Goal: Information Seeking & Learning: Learn about a topic

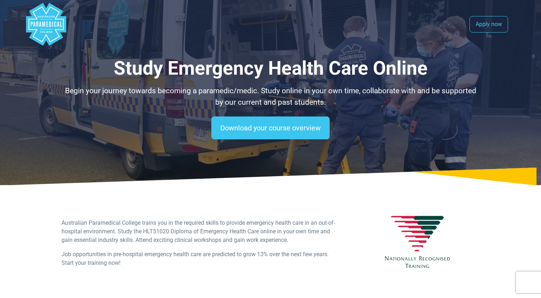
select select "**********"
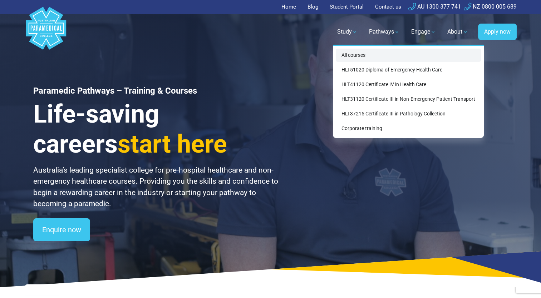
click at [359, 53] on link "All courses" at bounding box center [408, 55] width 145 height 13
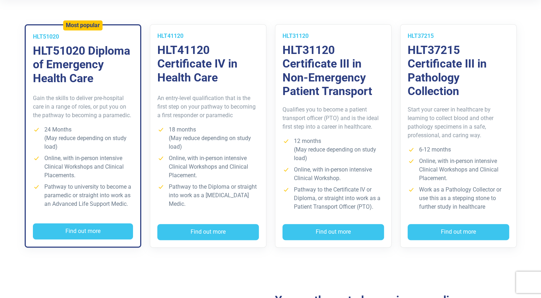
scroll to position [205, 0]
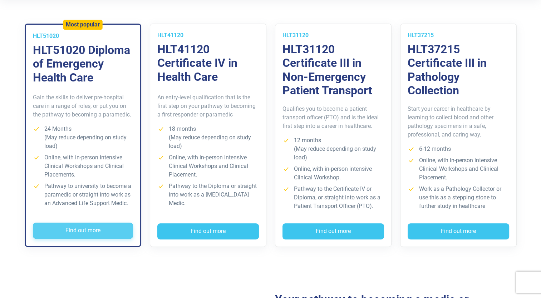
click at [64, 226] on button "Find out more" at bounding box center [83, 231] width 100 height 16
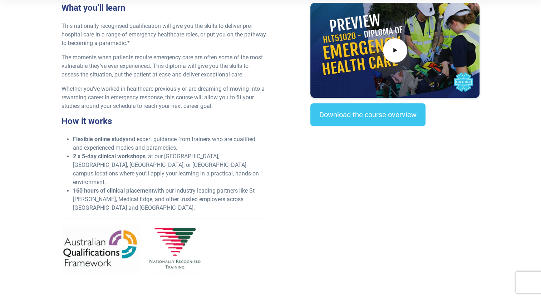
scroll to position [234, 0]
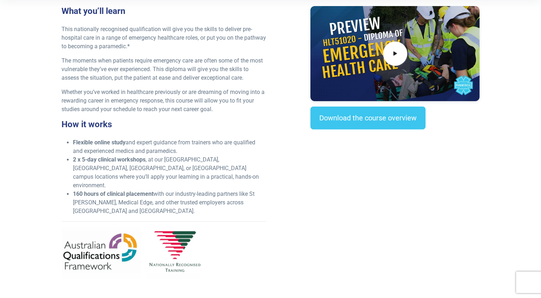
click at [202, 156] on li "2 x 5-day clinical workshops , at our NSW, VIC, QLD, or WA campus locations whe…" at bounding box center [169, 173] width 193 height 34
click at [191, 168] on li "2 x 5-day clinical workshops , at our NSW, VIC, QLD, or WA campus locations whe…" at bounding box center [169, 173] width 193 height 34
click at [139, 190] on li "160 hours of clinical placement with our industry-leading partners like St John…" at bounding box center [169, 203] width 193 height 26
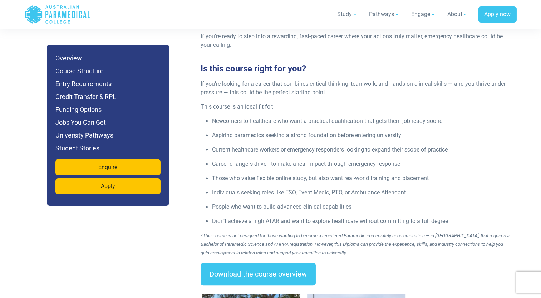
scroll to position [939, 0]
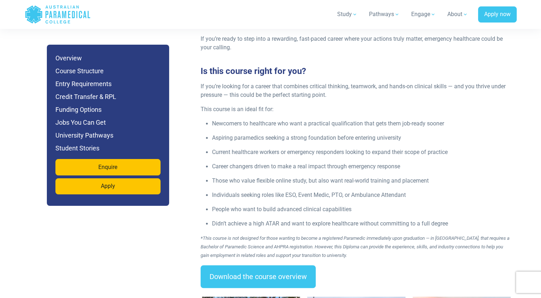
click at [241, 219] on p "Didn’t achieve a high ATAR and want to explore healthcare without committing to…" at bounding box center [362, 223] width 300 height 9
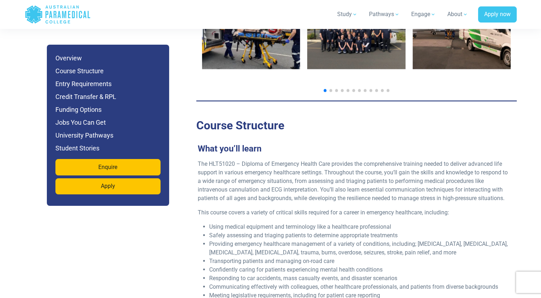
scroll to position [1248, 0]
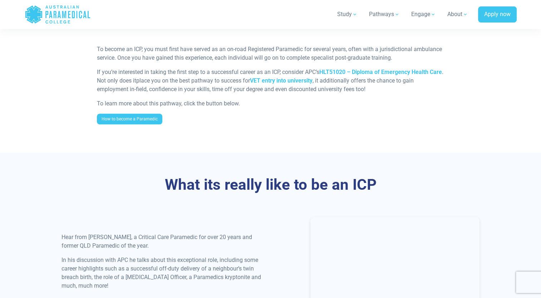
scroll to position [604, 0]
click at [224, 75] on p "If you’re interested in taking the first step to a successful career as an ICP,…" at bounding box center [270, 81] width 347 height 26
click at [142, 113] on link "How to become a Paramedic" at bounding box center [129, 118] width 65 height 11
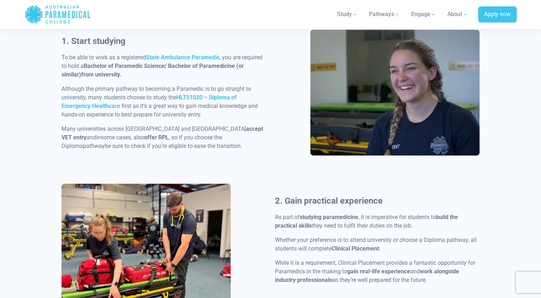
scroll to position [380, 0]
click at [103, 91] on p "Although the primary pathway to becoming a Paramedic is to go straight to unive…" at bounding box center [163, 102] width 205 height 34
click at [107, 99] on p "Although the primary pathway to becoming a Paramedic is to go straight to unive…" at bounding box center [163, 102] width 205 height 34
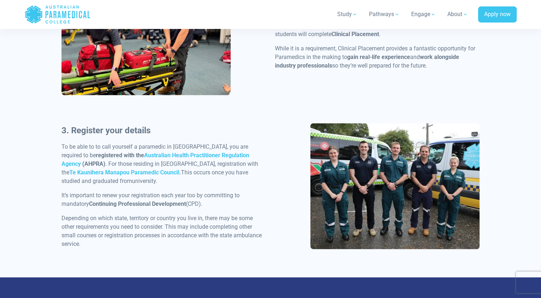
scroll to position [593, 0]
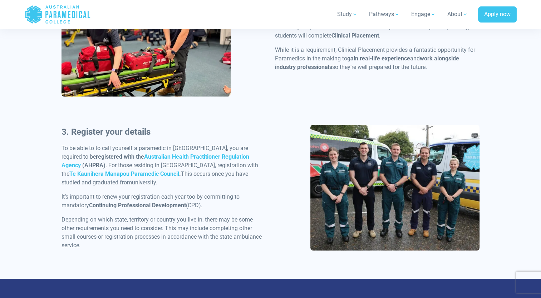
click at [144, 150] on p "To be able to to call yourself a paramedic in Australia, you are required to be…" at bounding box center [163, 165] width 205 height 43
click at [96, 154] on strong "registered with the" at bounding box center [120, 156] width 48 height 7
click at [179, 171] on link "Te Kaunihera Manapou Paramedic Council" at bounding box center [124, 174] width 110 height 7
click at [97, 179] on p "To be able to to call yourself a paramedic in Australia, you are required to be…" at bounding box center [163, 165] width 205 height 43
click at [173, 201] on p "It’s important to renew your registration each year too by committing to mandat…" at bounding box center [163, 201] width 205 height 17
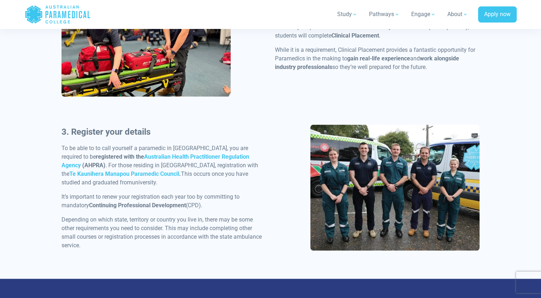
click at [171, 217] on p "Depending on which state, territory or country you live in, there may be some o…" at bounding box center [163, 233] width 205 height 34
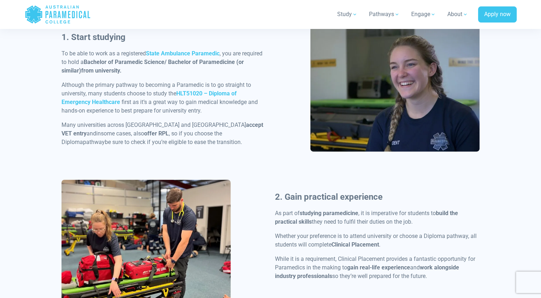
scroll to position [385, 0]
click at [198, 52] on strong "State Ambulance Paramedic" at bounding box center [183, 53] width 74 height 7
click at [89, 99] on strong "HLT51020 – Diploma of Emergency Healthcare" at bounding box center [148, 97] width 175 height 15
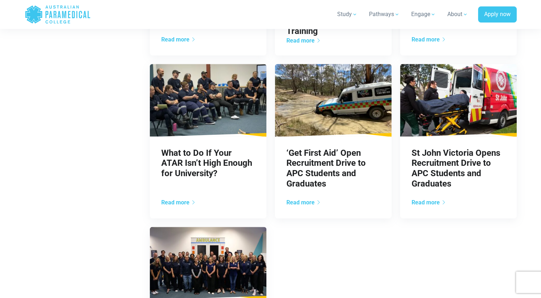
scroll to position [610, 0]
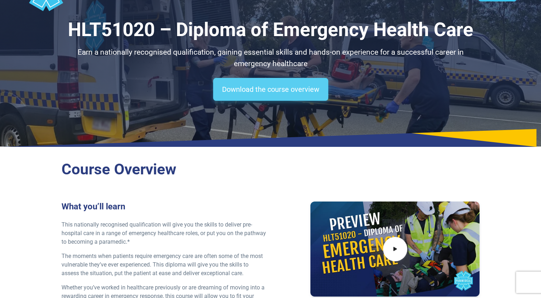
click at [237, 92] on link "Download the course overview" at bounding box center [270, 89] width 115 height 23
